Goal: Navigation & Orientation: Find specific page/section

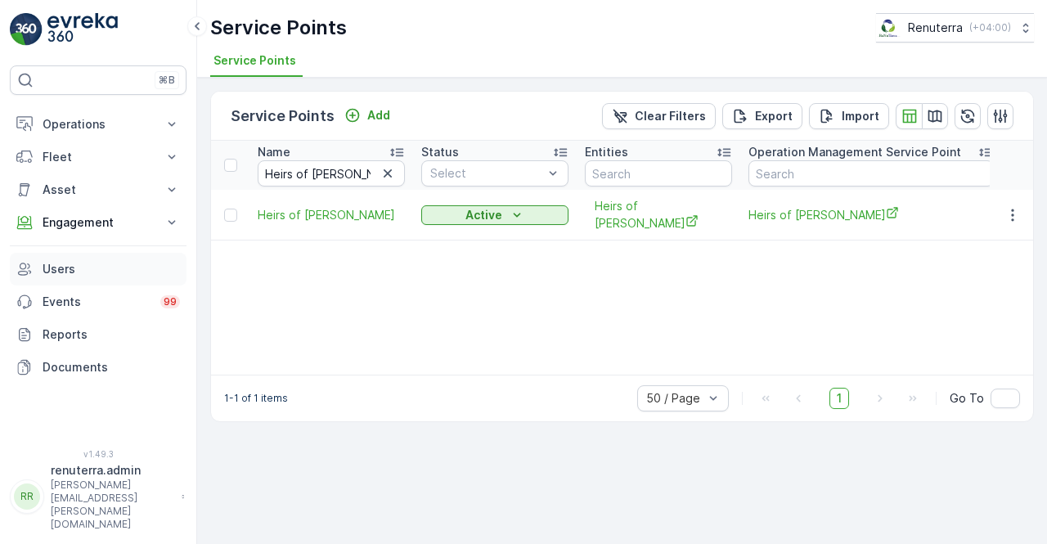
click at [83, 272] on p "Users" at bounding box center [111, 269] width 137 height 16
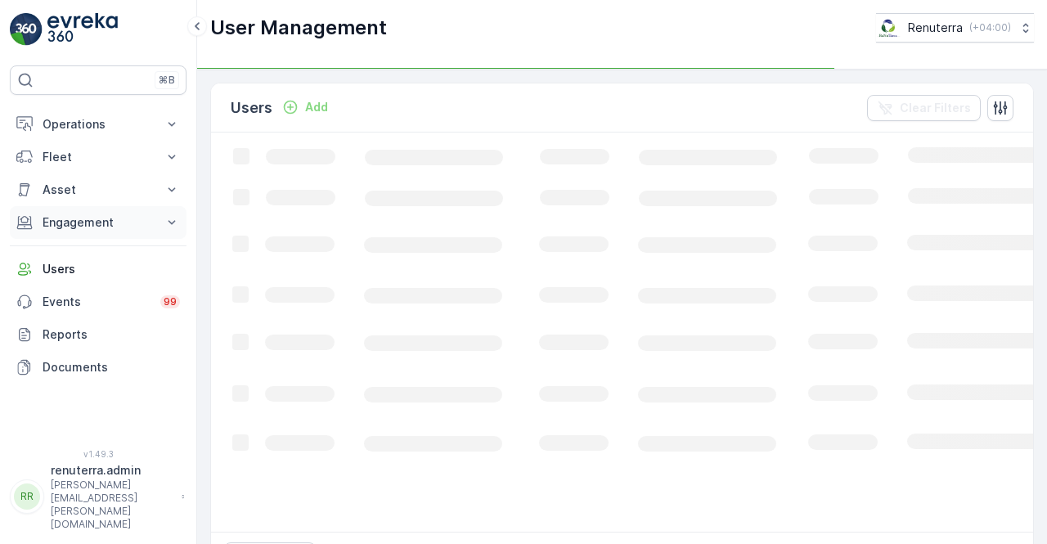
click at [162, 214] on button "Engagement" at bounding box center [98, 222] width 177 height 33
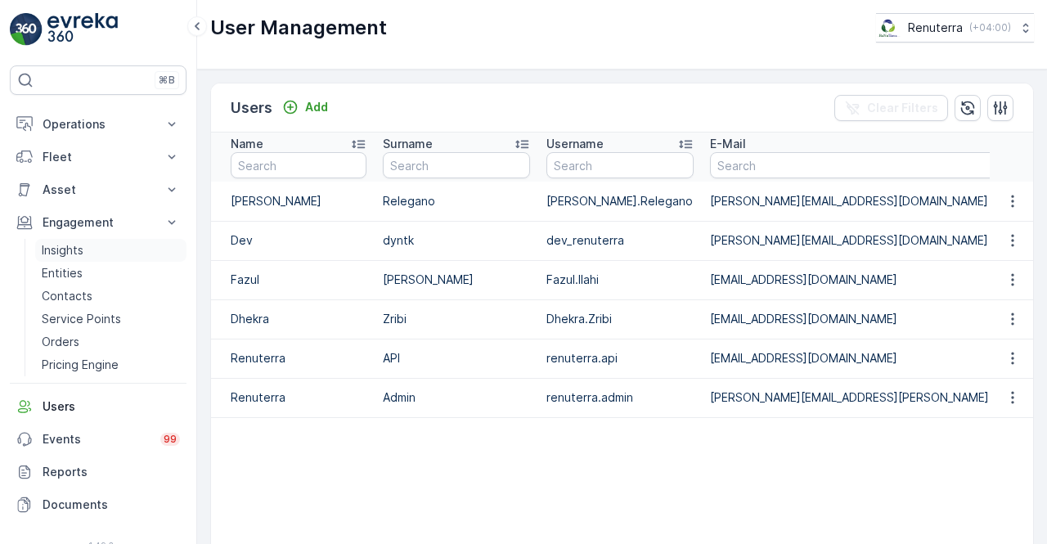
click at [69, 252] on p "Insights" at bounding box center [63, 250] width 42 height 16
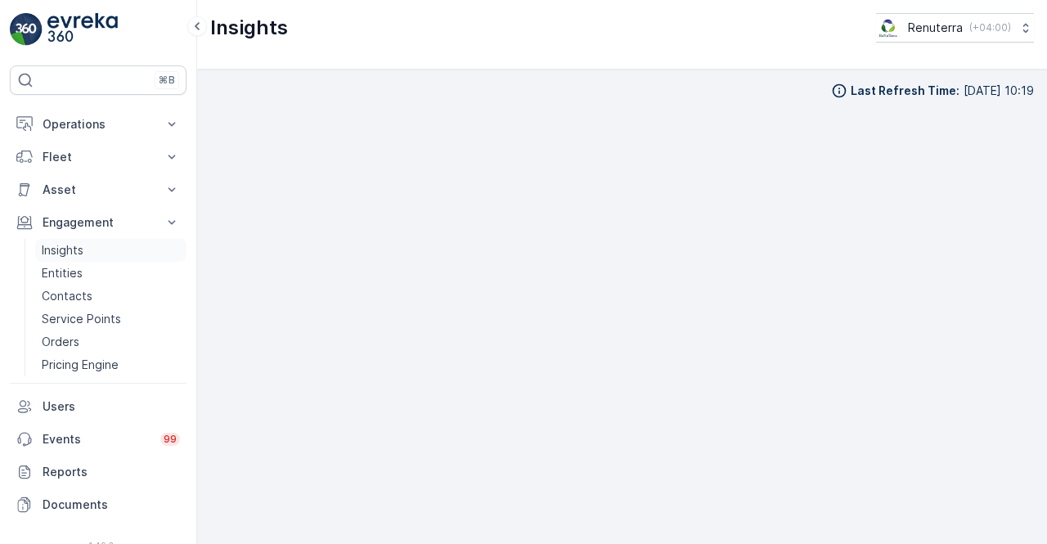
click at [55, 255] on p "Insights" at bounding box center [63, 250] width 42 height 16
click at [1030, 406] on div "Last Refresh Time : [DATE] 10:19" at bounding box center [622, 307] width 850 height 474
drag, startPoint x: 1034, startPoint y: 434, endPoint x: 1033, endPoint y: 422, distance: 12.3
click at [1034, 431] on div "Last Refresh Time : [DATE] 10:19" at bounding box center [622, 307] width 850 height 474
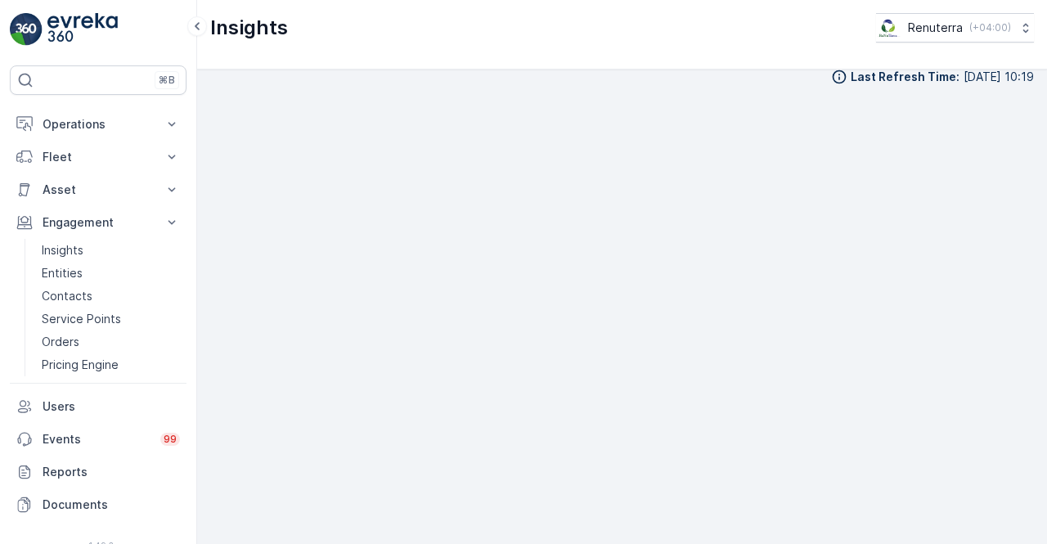
click at [1035, 266] on div "Last Refresh Time : [DATE] 10:19" at bounding box center [622, 307] width 850 height 474
